Goal: Task Accomplishment & Management: Use online tool/utility

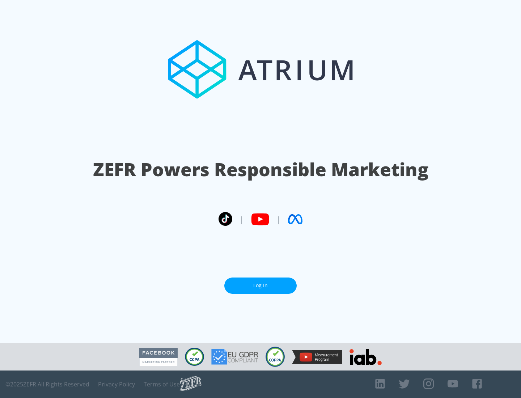
click at [261, 286] on link "Log In" at bounding box center [260, 286] width 72 height 16
